Goal: Transaction & Acquisition: Download file/media

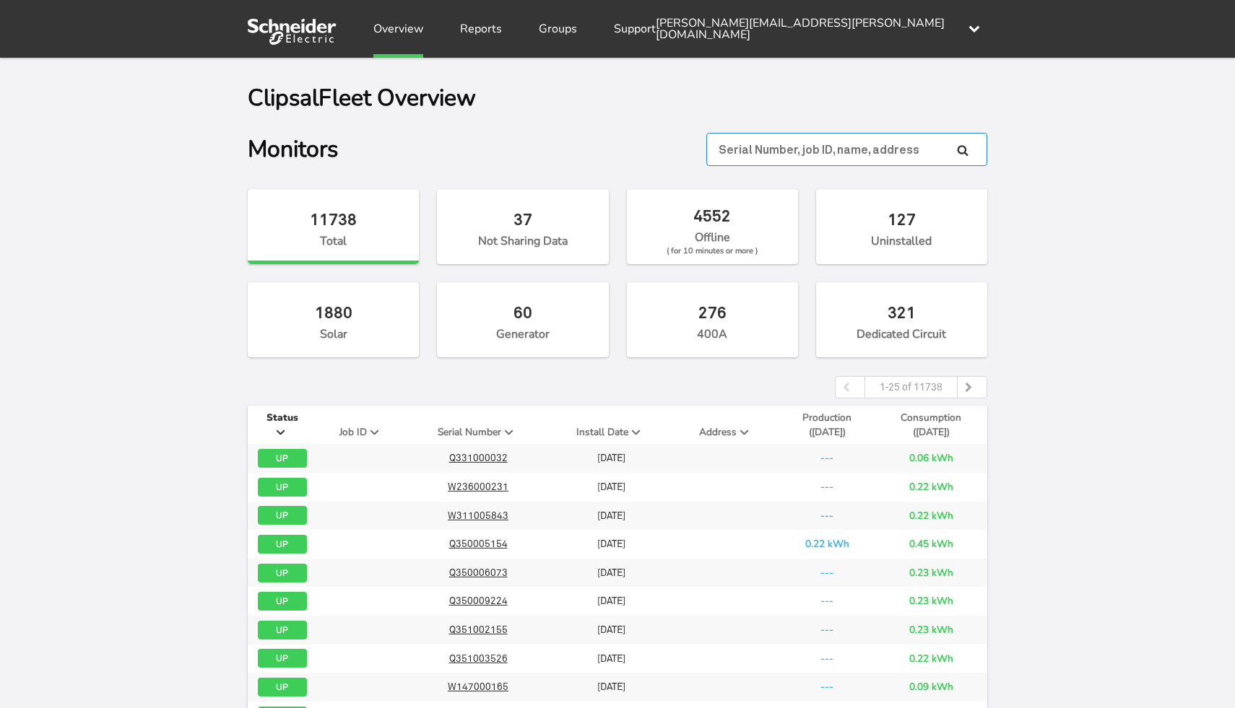
click at [851, 142] on input "text" at bounding box center [846, 149] width 281 height 33
paste input "W450000883"
type input "W450000883"
click at [962, 148] on icon at bounding box center [963, 150] width 12 height 12
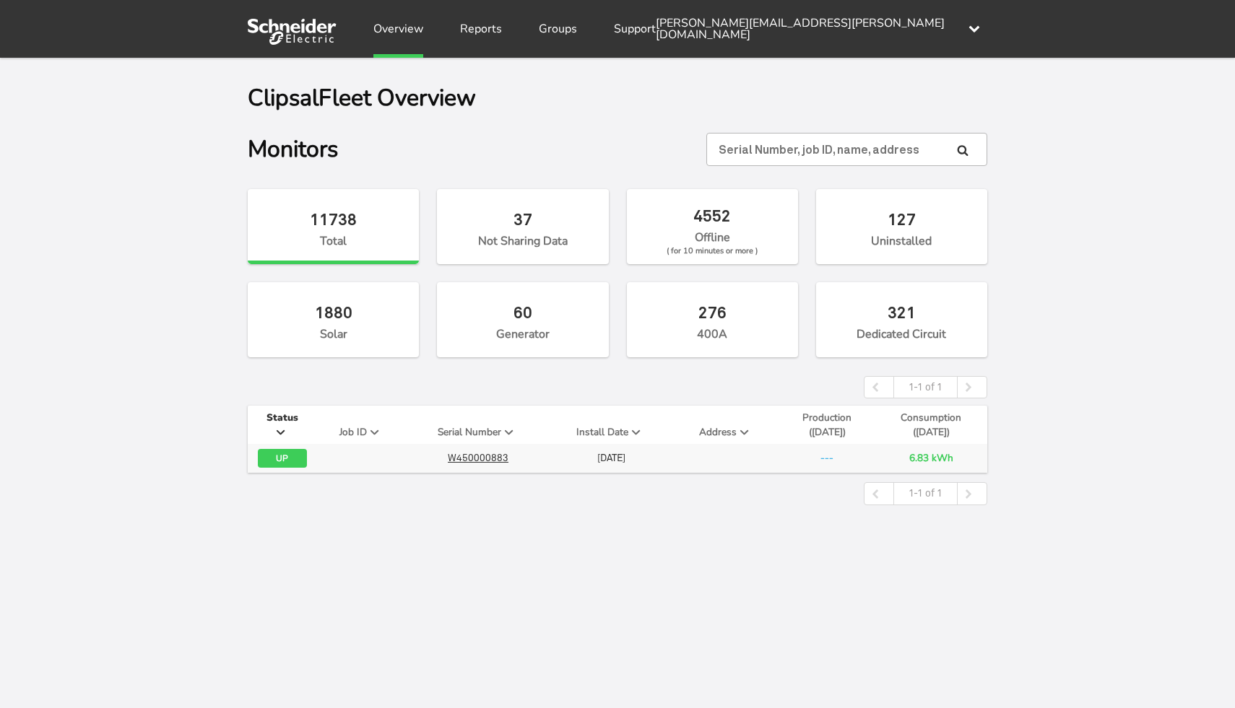
click at [939, 459] on td "6.83 kWh" at bounding box center [931, 458] width 112 height 29
click at [475, 30] on link "Reports" at bounding box center [481, 29] width 42 height 58
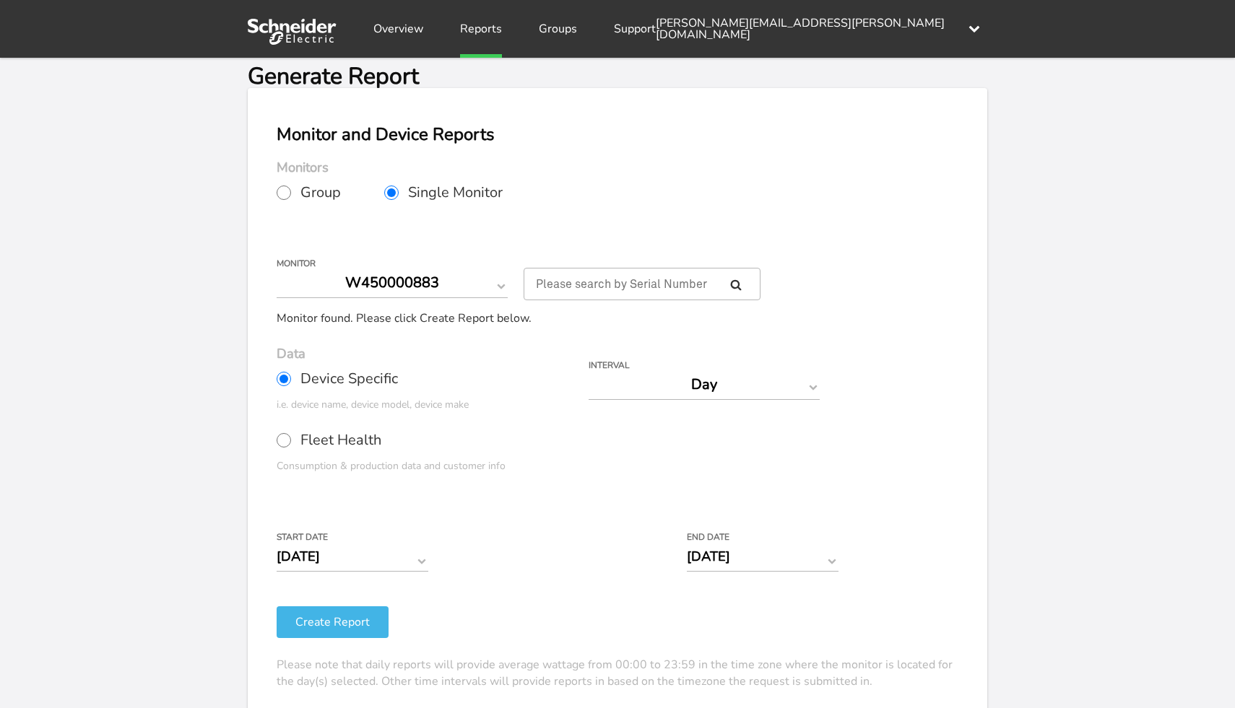
scroll to position [36, 0]
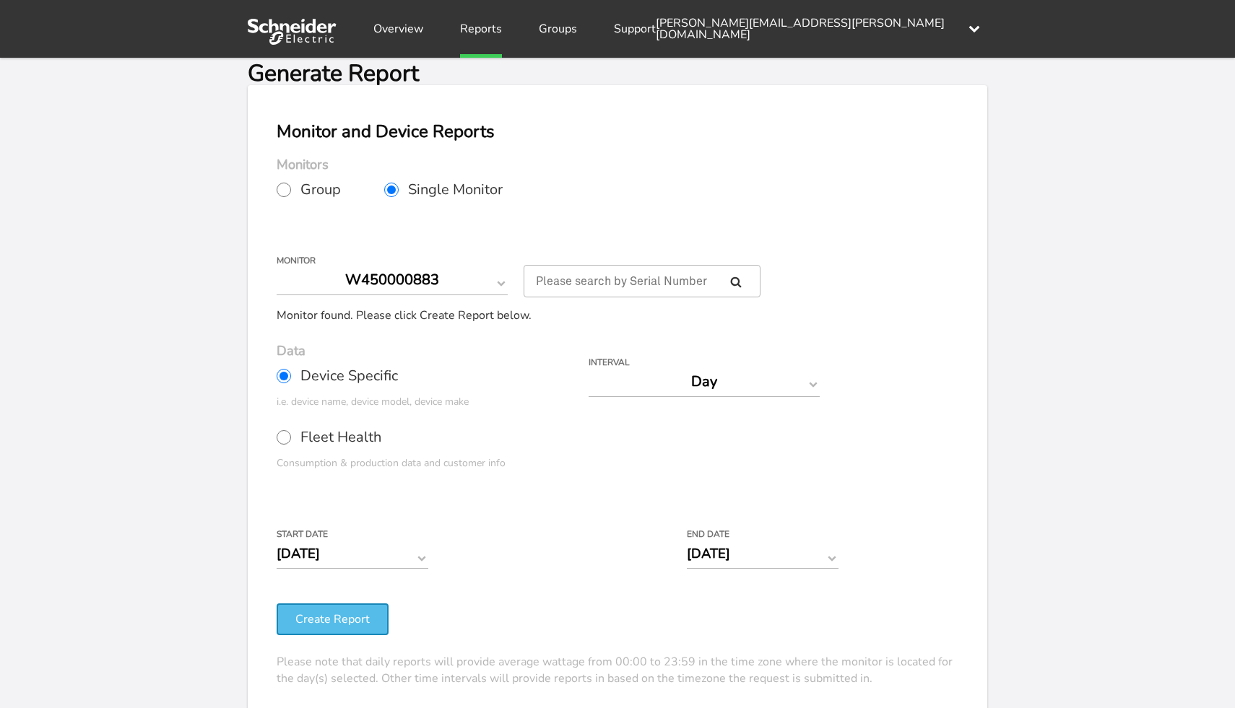
click at [325, 613] on button "Create Report" at bounding box center [333, 620] width 112 height 32
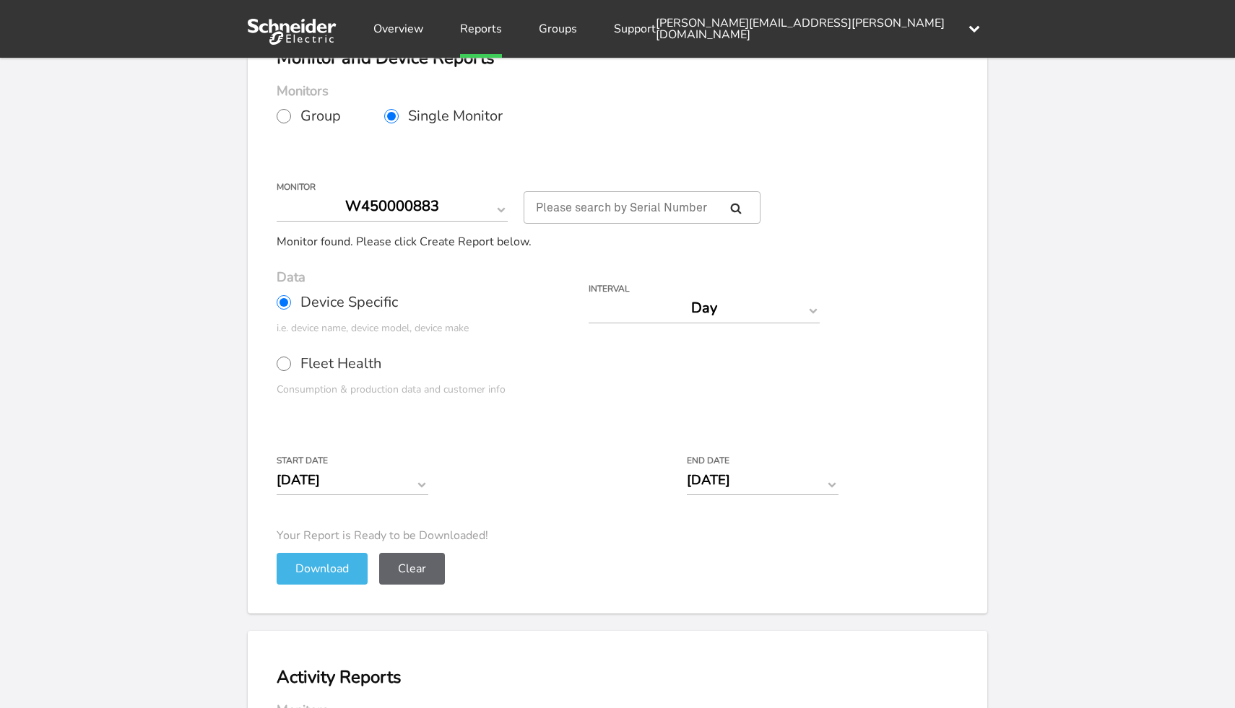
scroll to position [105, 0]
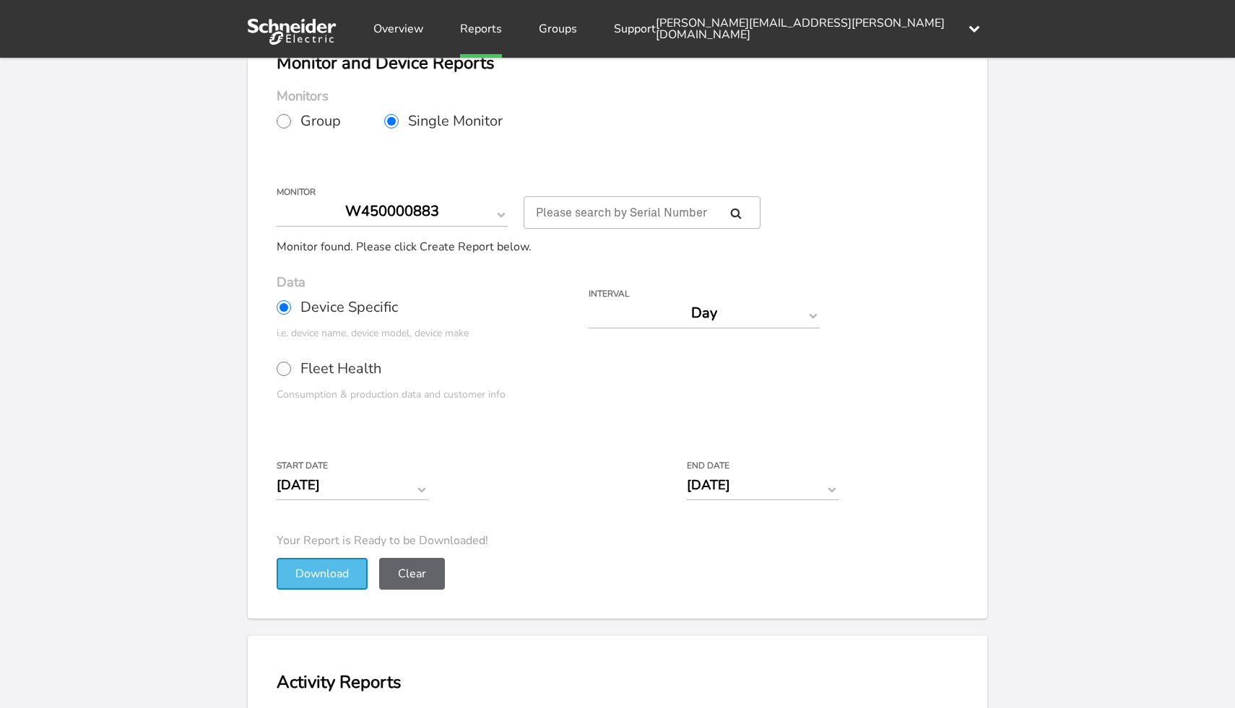
click at [317, 573] on button "Download" at bounding box center [322, 574] width 91 height 32
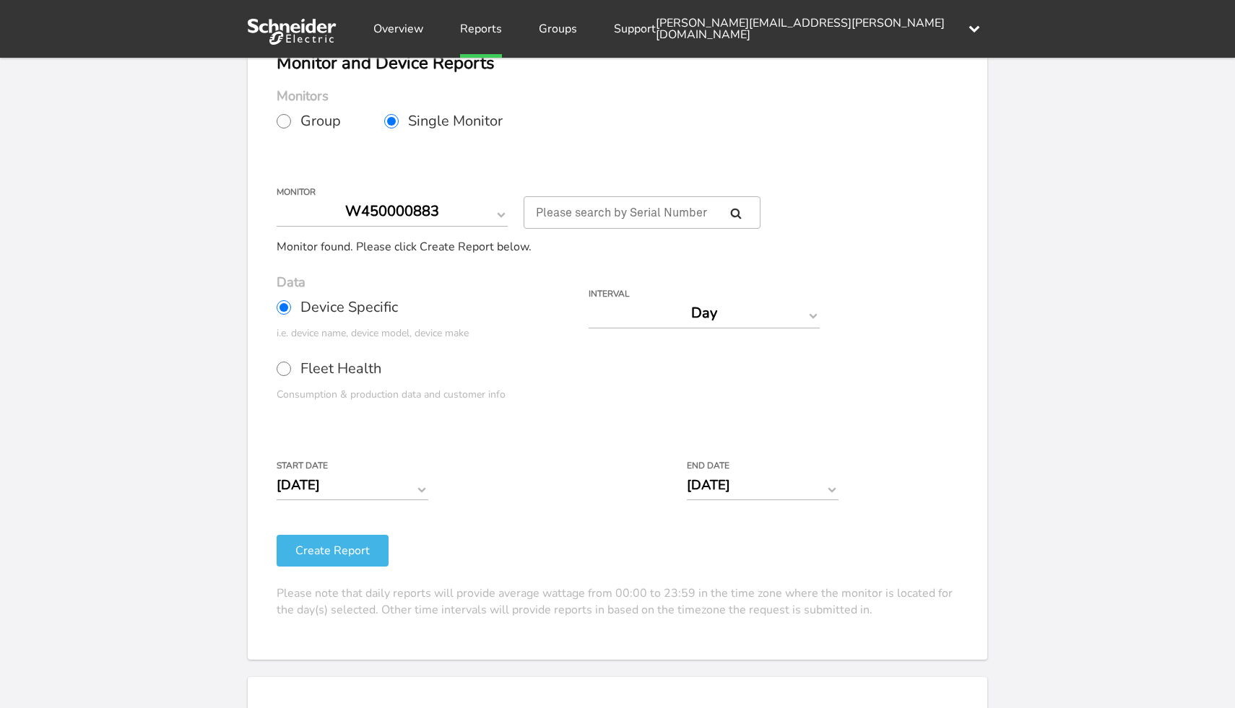
click at [279, 368] on input "Fleet Health" at bounding box center [284, 369] width 14 height 14
radio input "true"
radio input "false"
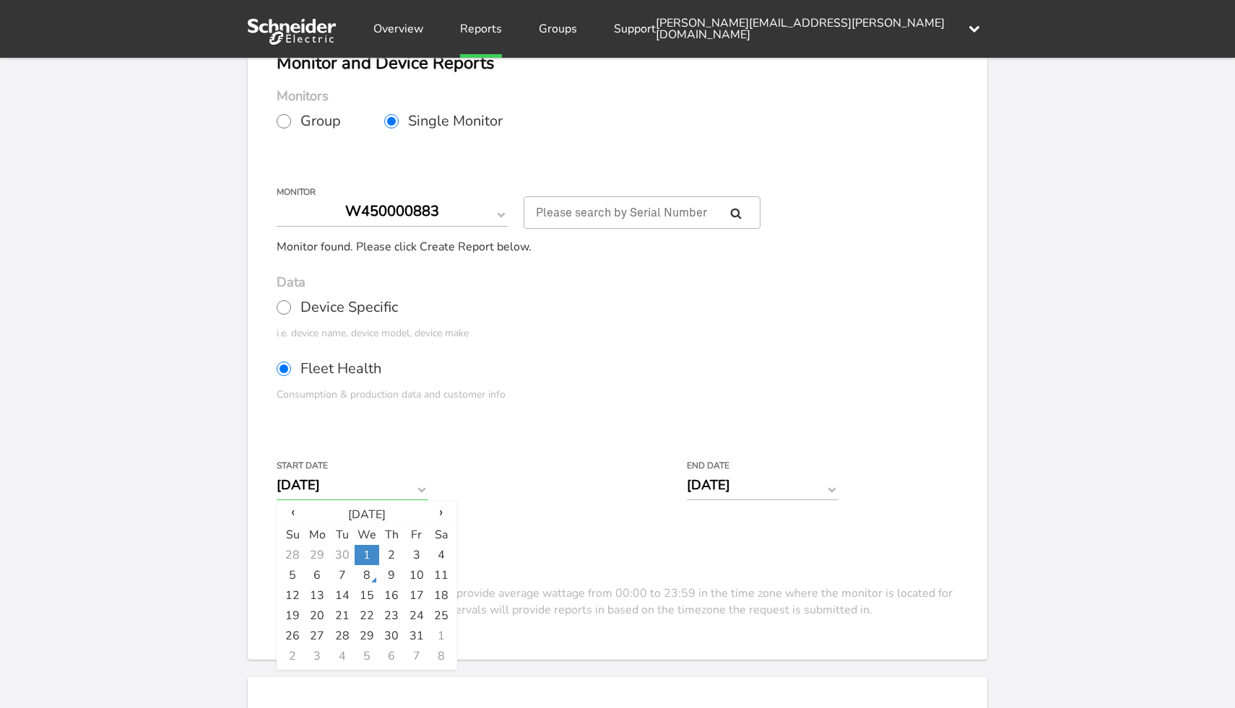
click at [389, 490] on input "[DATE]" at bounding box center [353, 485] width 152 height 30
click at [396, 550] on td "2" at bounding box center [391, 555] width 25 height 20
click at [209, 526] on div "Your Report is Ready to be Downloaded! Download Clear Generate Report Monitor a…" at bounding box center [617, 307] width 1235 height 708
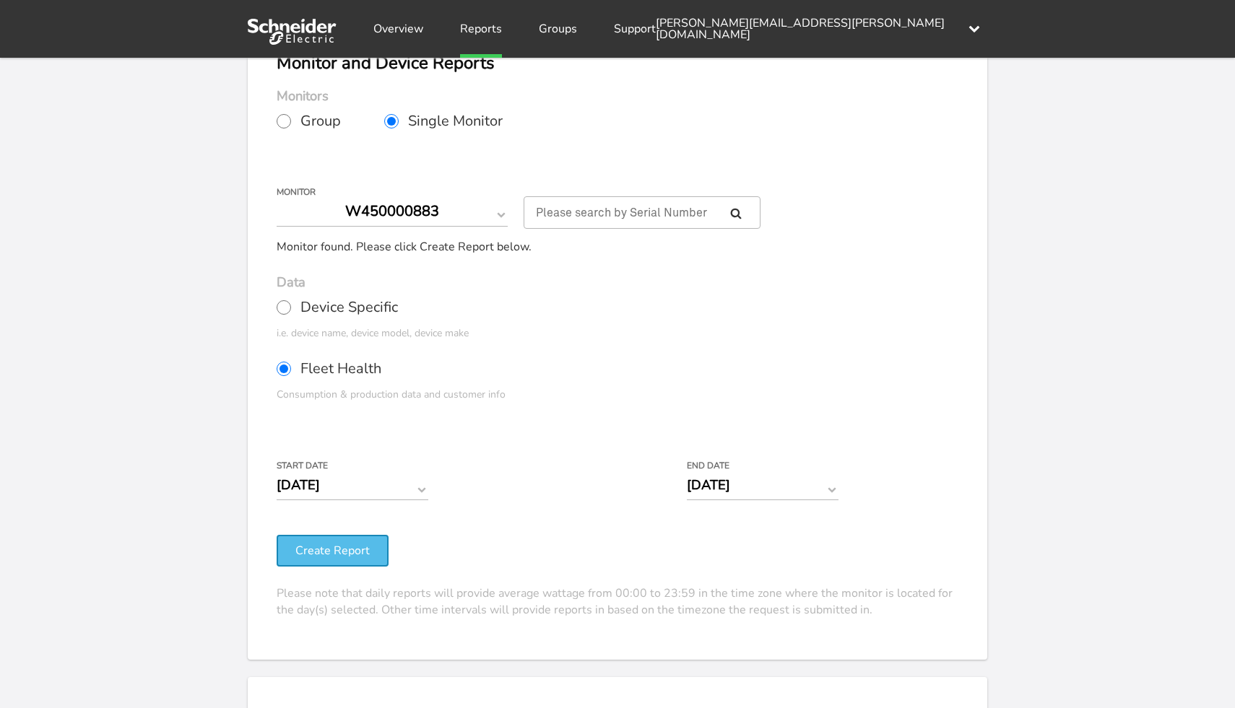
click at [307, 542] on button "Create Report" at bounding box center [333, 551] width 112 height 32
click at [231, 483] on div "Your Report is Ready to be Downloaded! Download Clear Generate Report Monitor a…" at bounding box center [617, 307] width 1235 height 708
click at [384, 482] on input "[DATE]" at bounding box center [353, 485] width 152 height 30
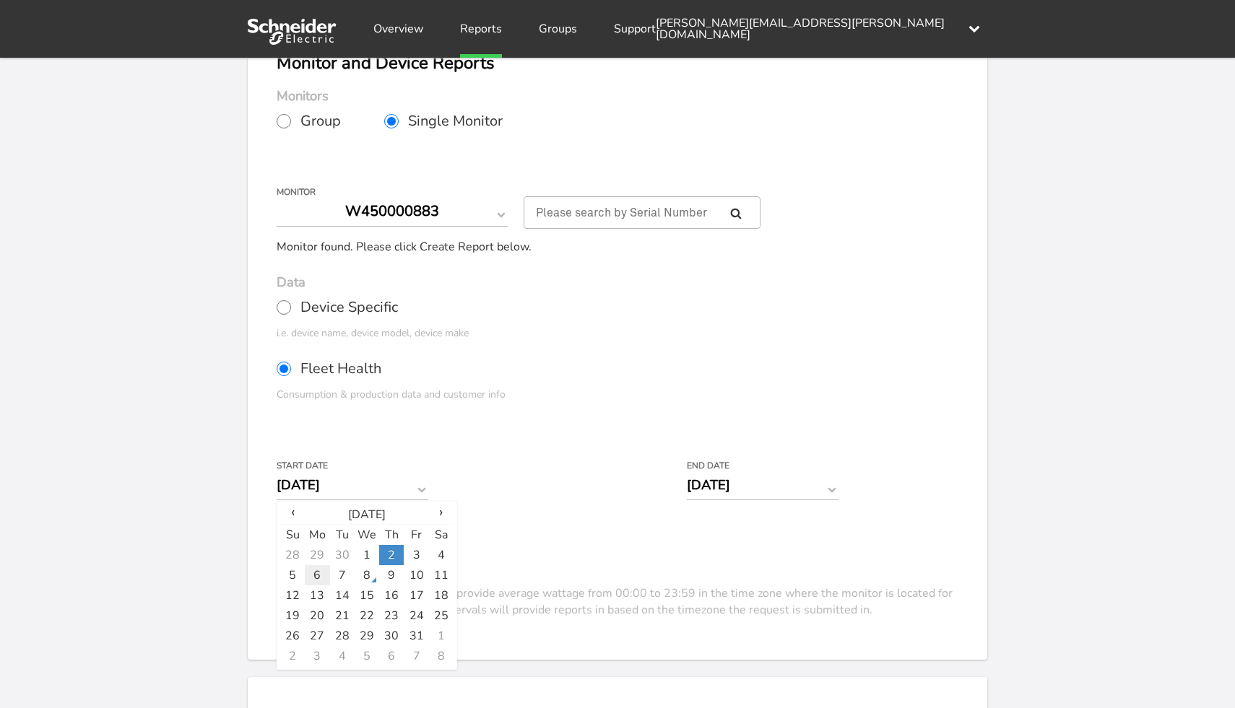
click at [313, 569] on td "6" at bounding box center [317, 575] width 25 height 20
type input "[DATE]"
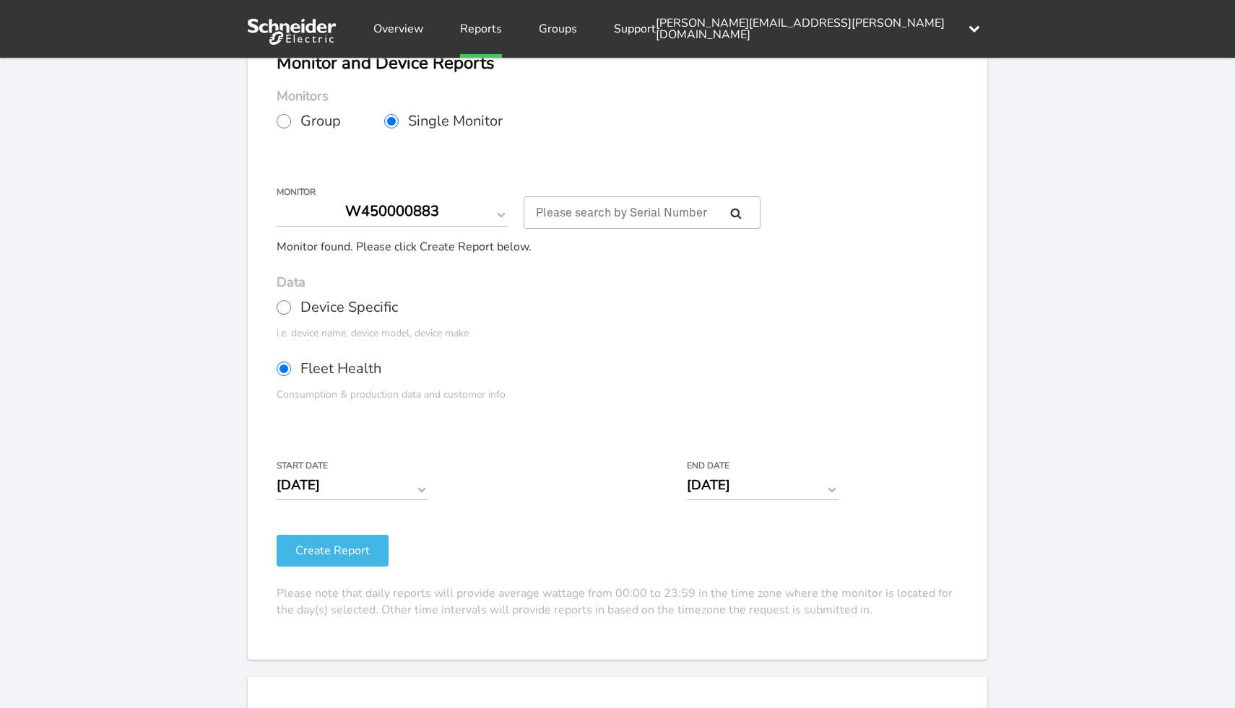
click at [209, 521] on div "Your Report is Ready to be Downloaded! Download Clear Generate Report Monitor a…" at bounding box center [617, 307] width 1235 height 708
click at [305, 549] on button "Create Report" at bounding box center [333, 551] width 112 height 32
click at [352, 639] on div at bounding box center [352, 649] width 0 height 35
click at [196, 391] on div "Your Report is Ready to be Downloaded! Download Clear Generate Report Monitor a…" at bounding box center [617, 307] width 1235 height 708
